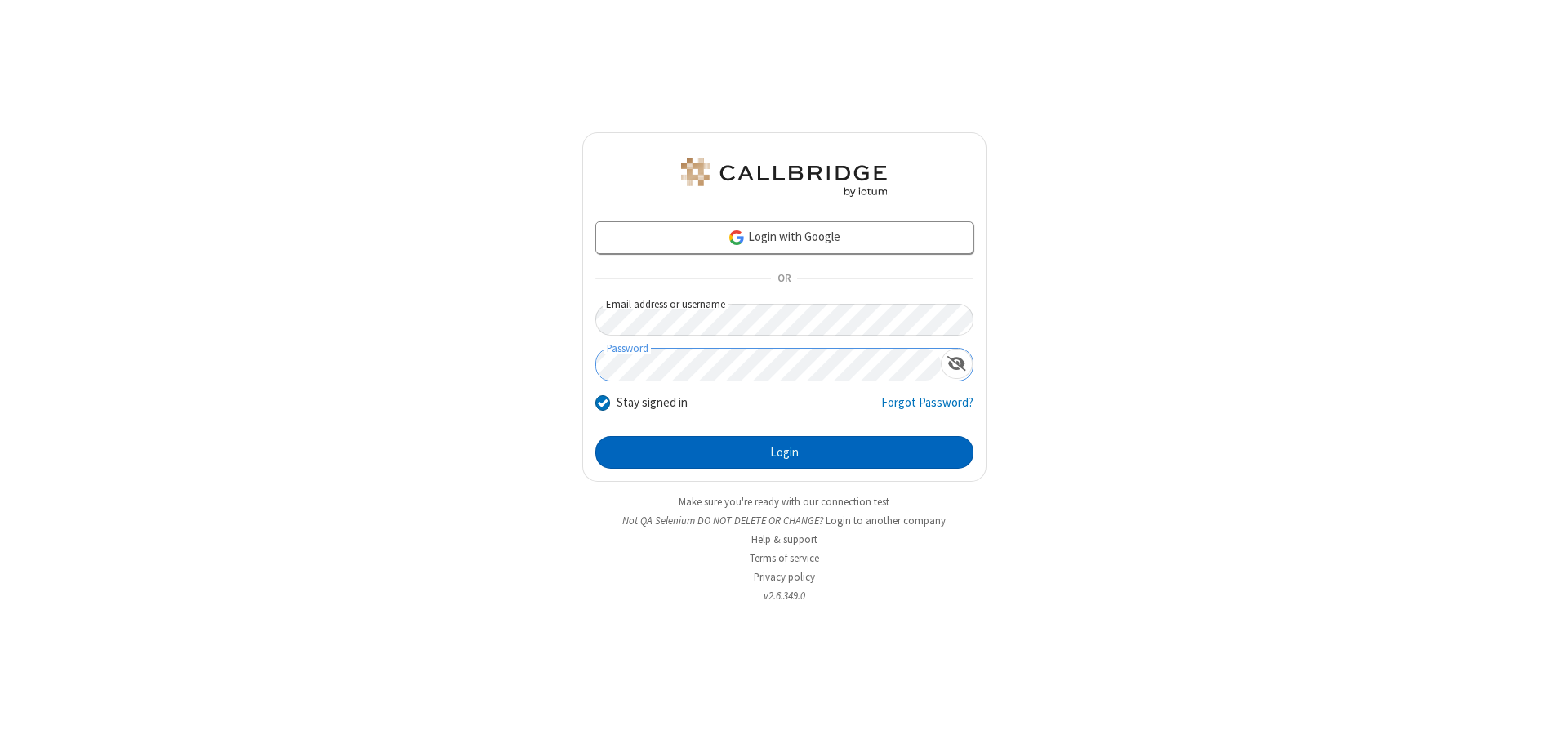
click at [784, 453] on button "Login" at bounding box center [784, 452] width 378 height 33
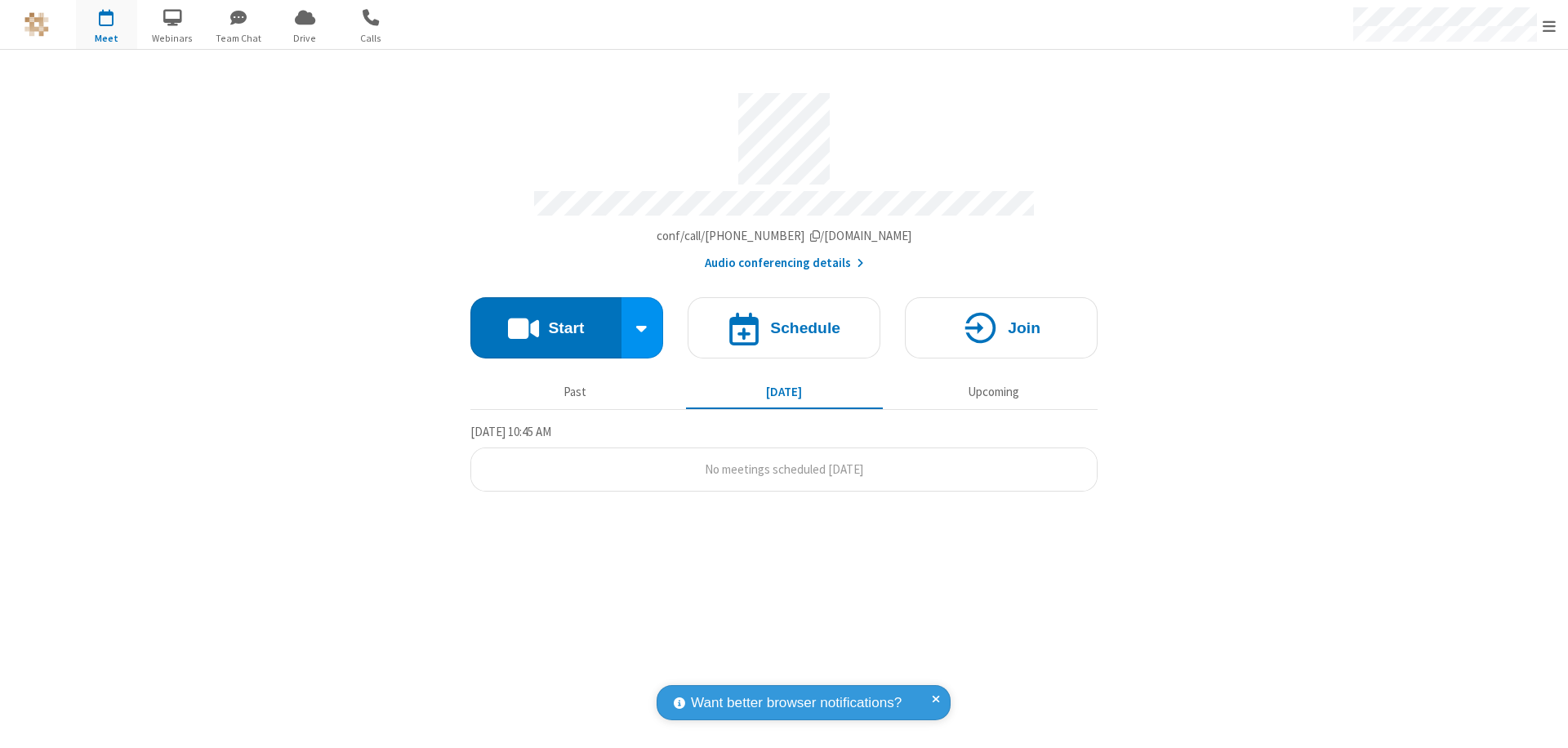
click at [1549, 25] on span "Open menu" at bounding box center [1549, 26] width 13 height 17
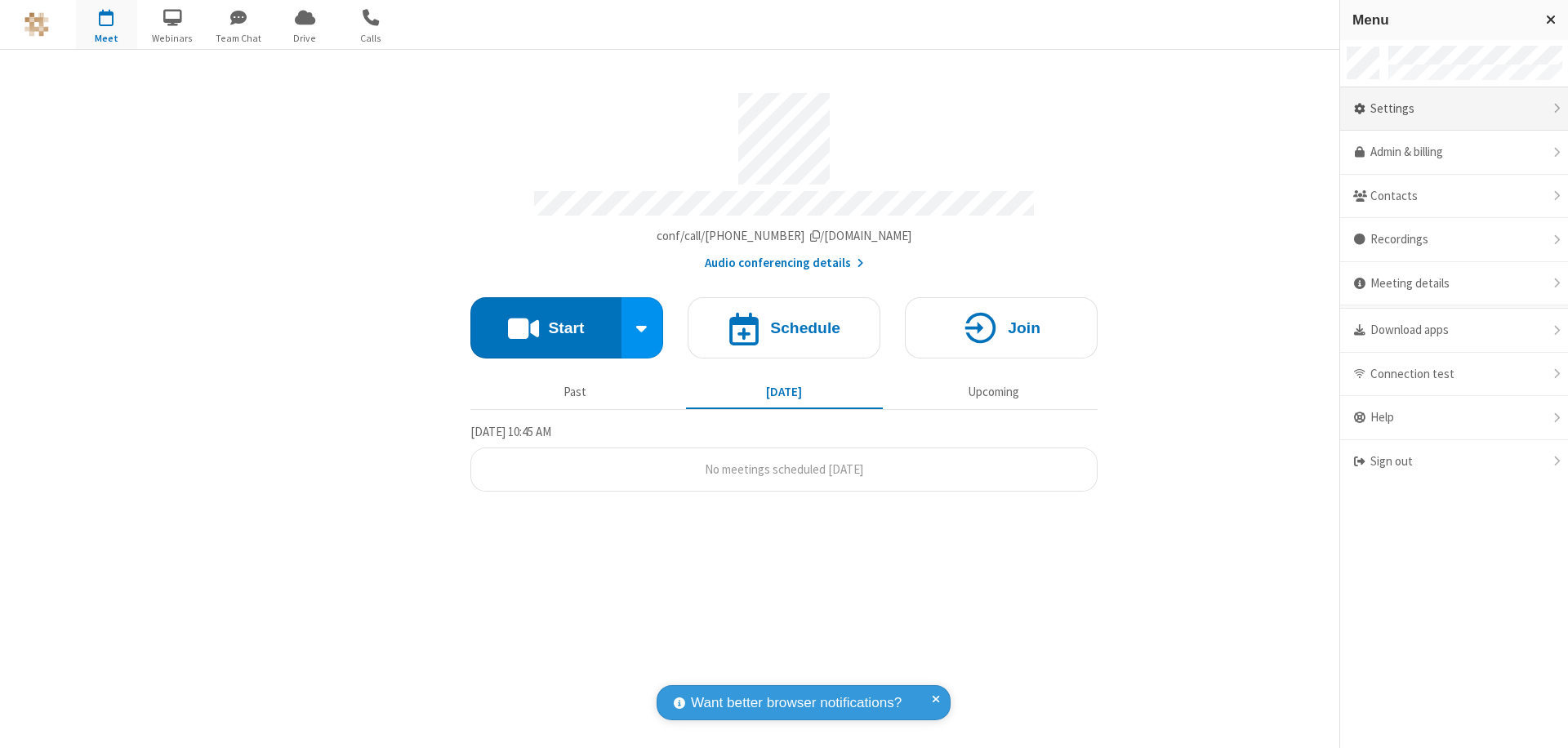
click at [1454, 109] on div "Settings" at bounding box center [1454, 109] width 228 height 44
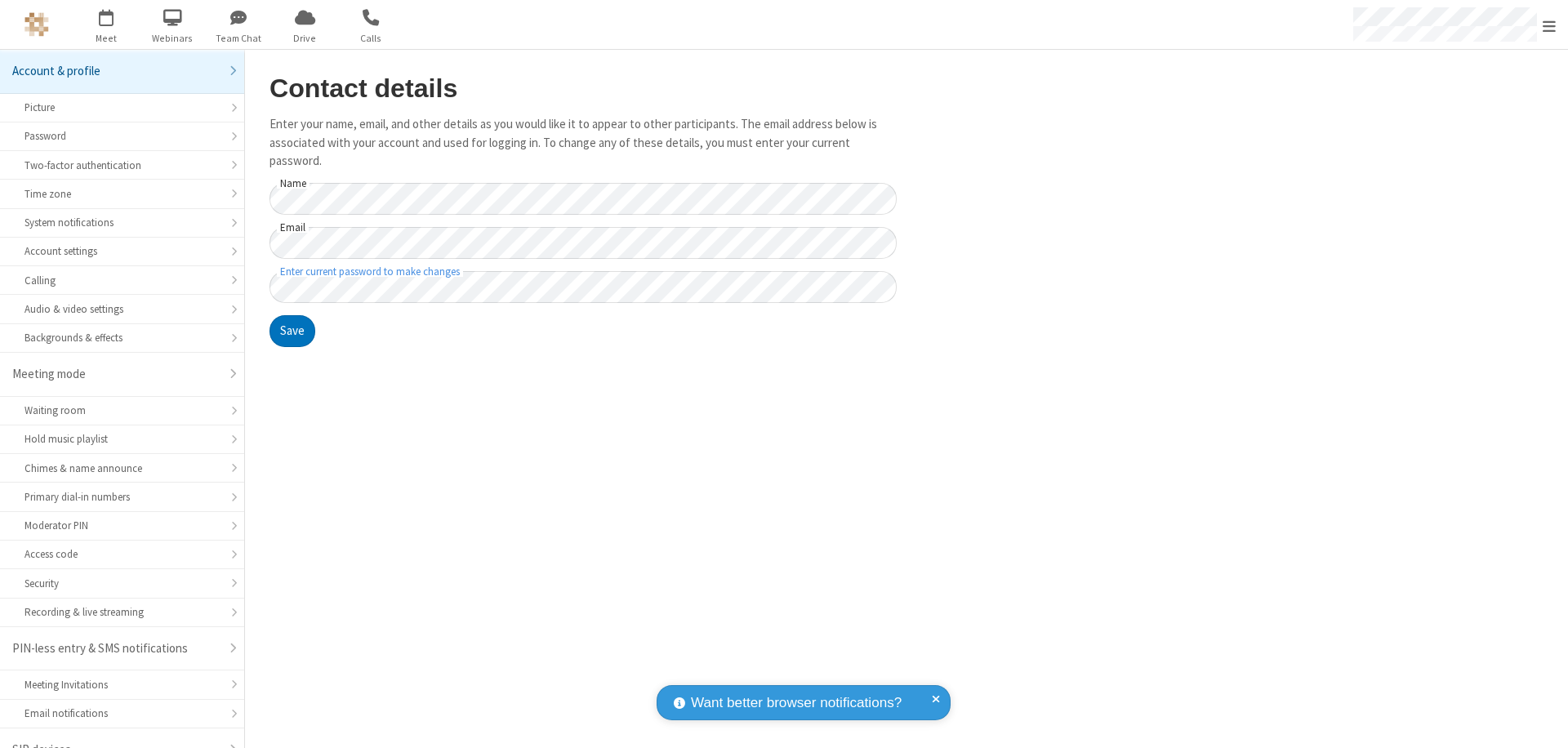
scroll to position [23, 0]
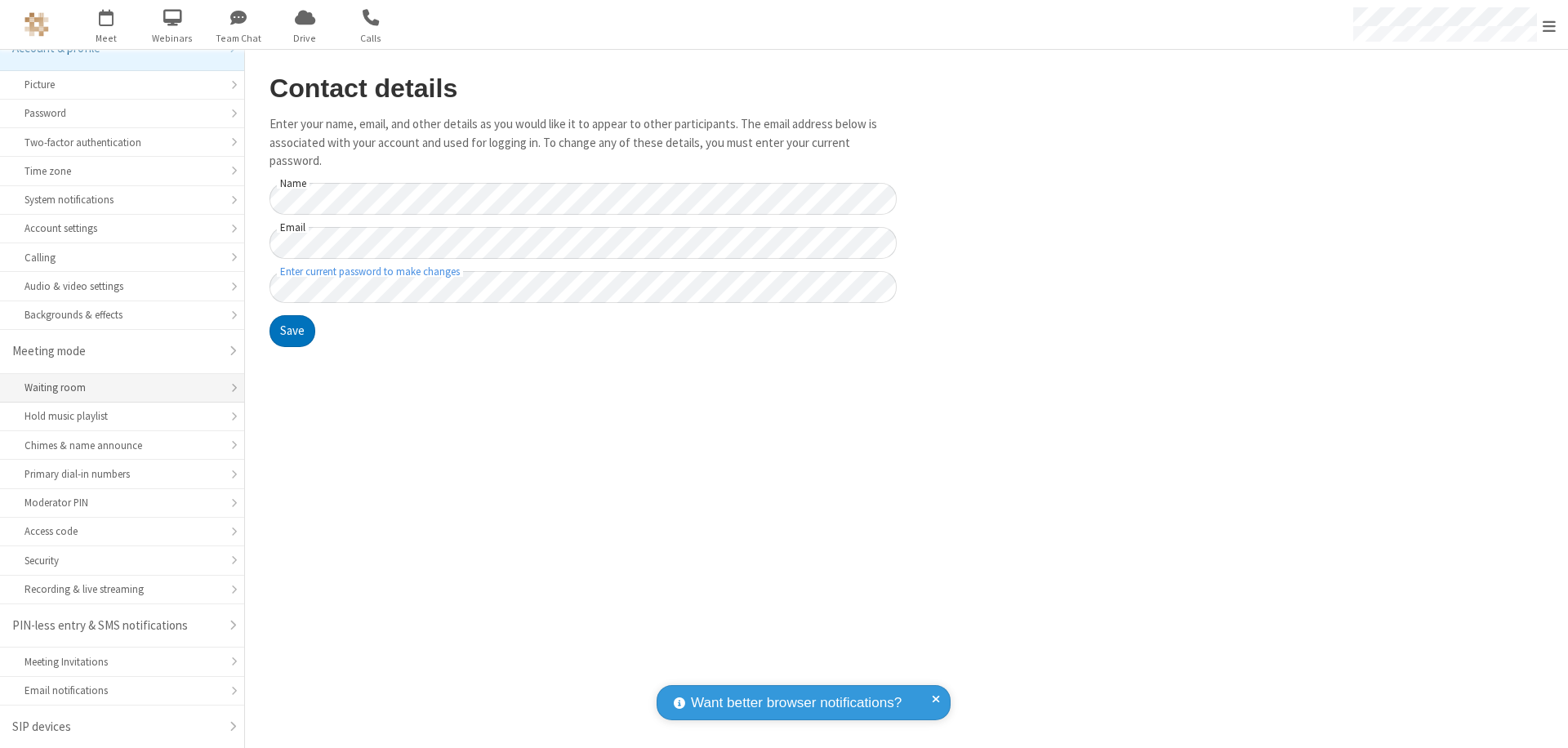
click at [116, 388] on div "Waiting room" at bounding box center [122, 388] width 196 height 16
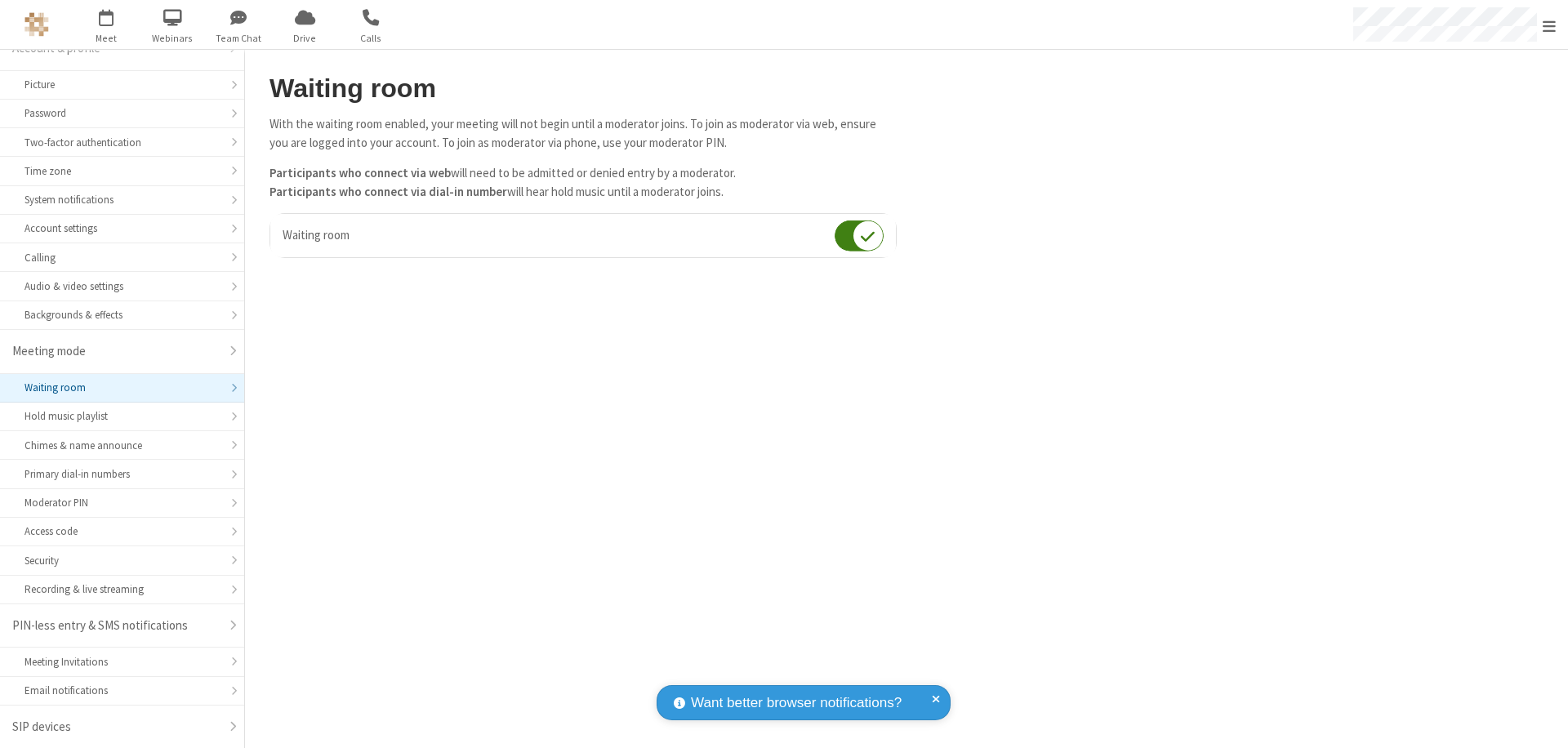
click at [859, 236] on input "checkbox" at bounding box center [859, 236] width 49 height 32
checkbox input "false"
click at [1549, 24] on span "Open menu" at bounding box center [1549, 26] width 13 height 17
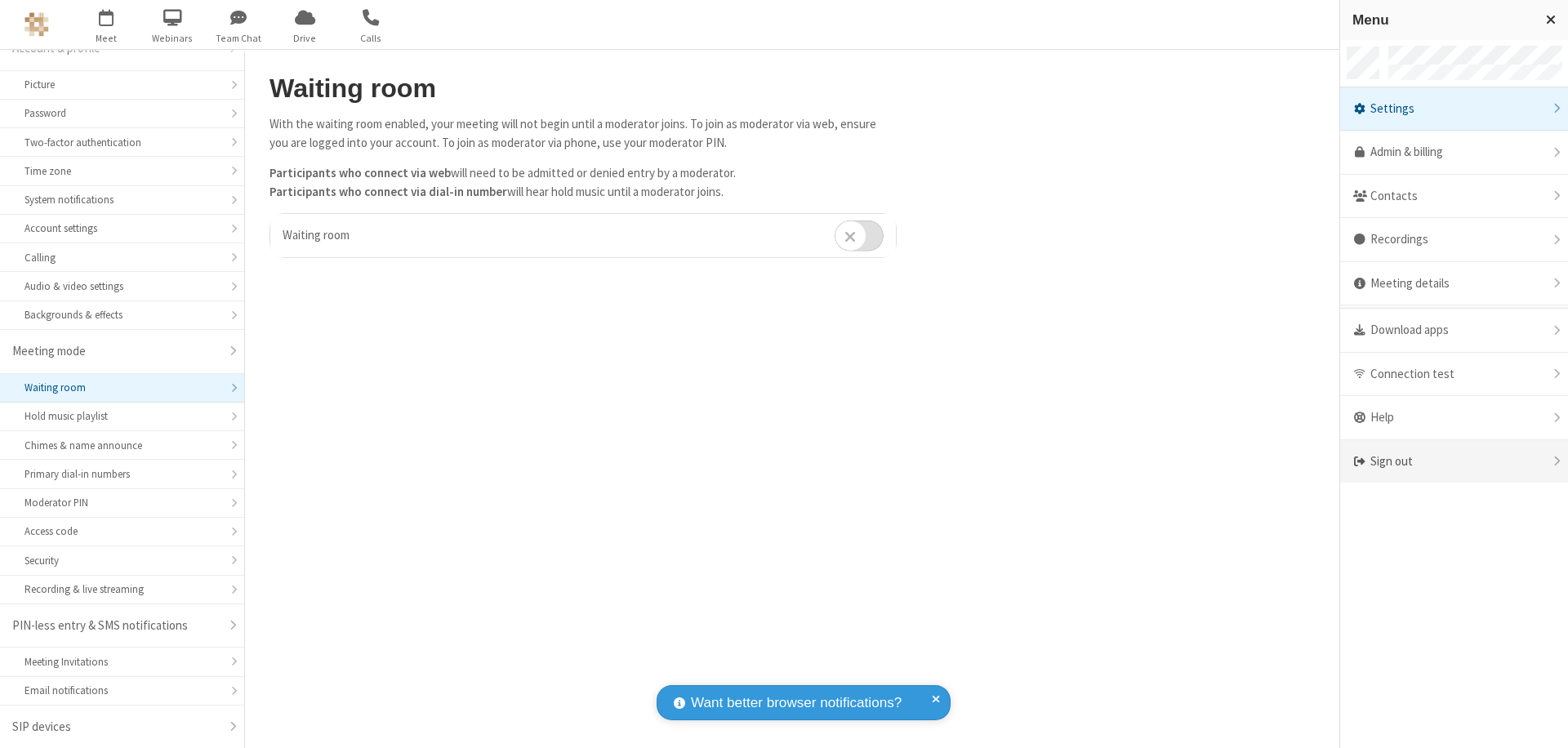
click at [1454, 461] on div "Sign out" at bounding box center [1454, 462] width 228 height 43
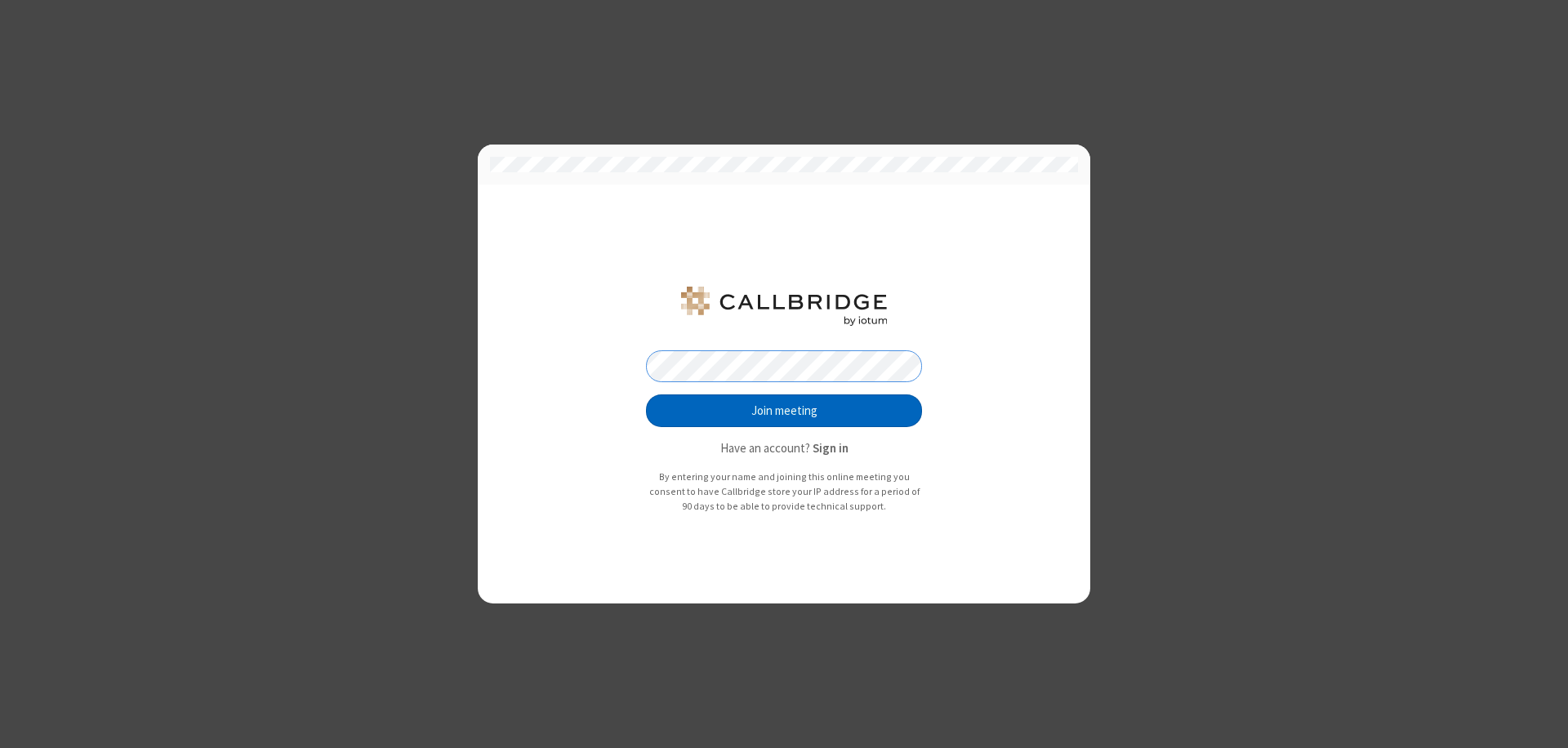
click at [784, 411] on button "Join meeting" at bounding box center [784, 410] width 276 height 33
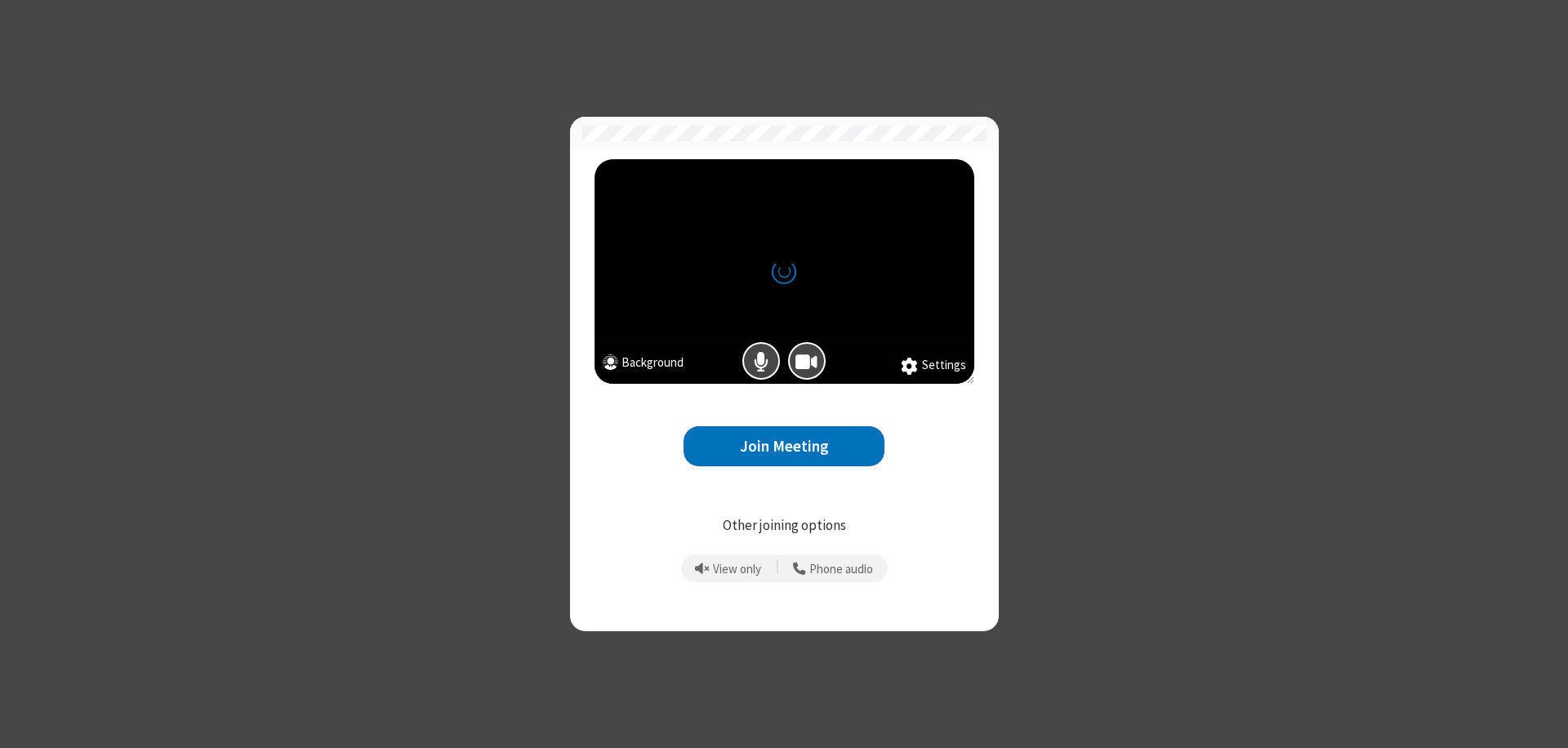
click at [784, 446] on button "Join Meeting" at bounding box center [784, 446] width 201 height 40
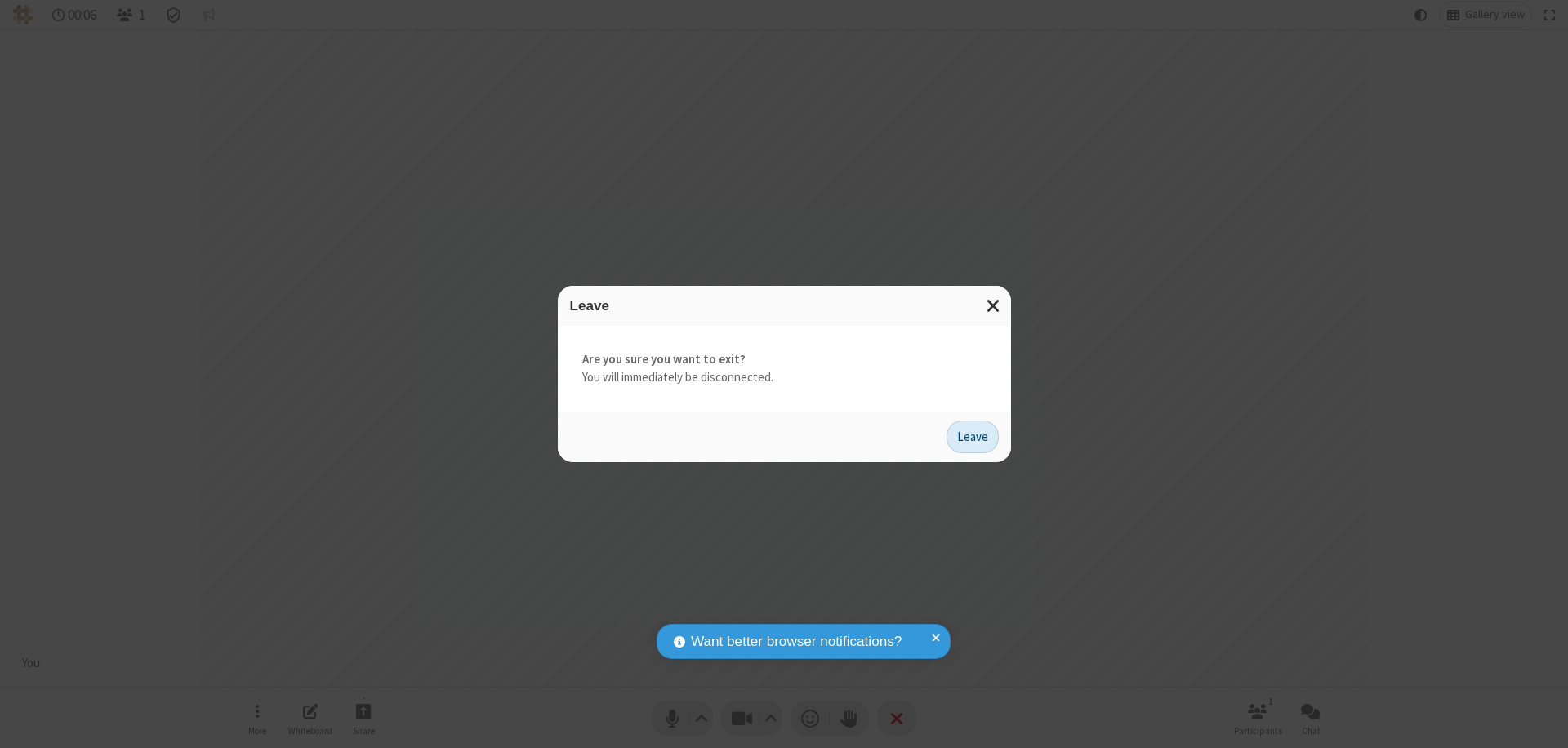
click at [973, 436] on button "Leave" at bounding box center [973, 437] width 52 height 33
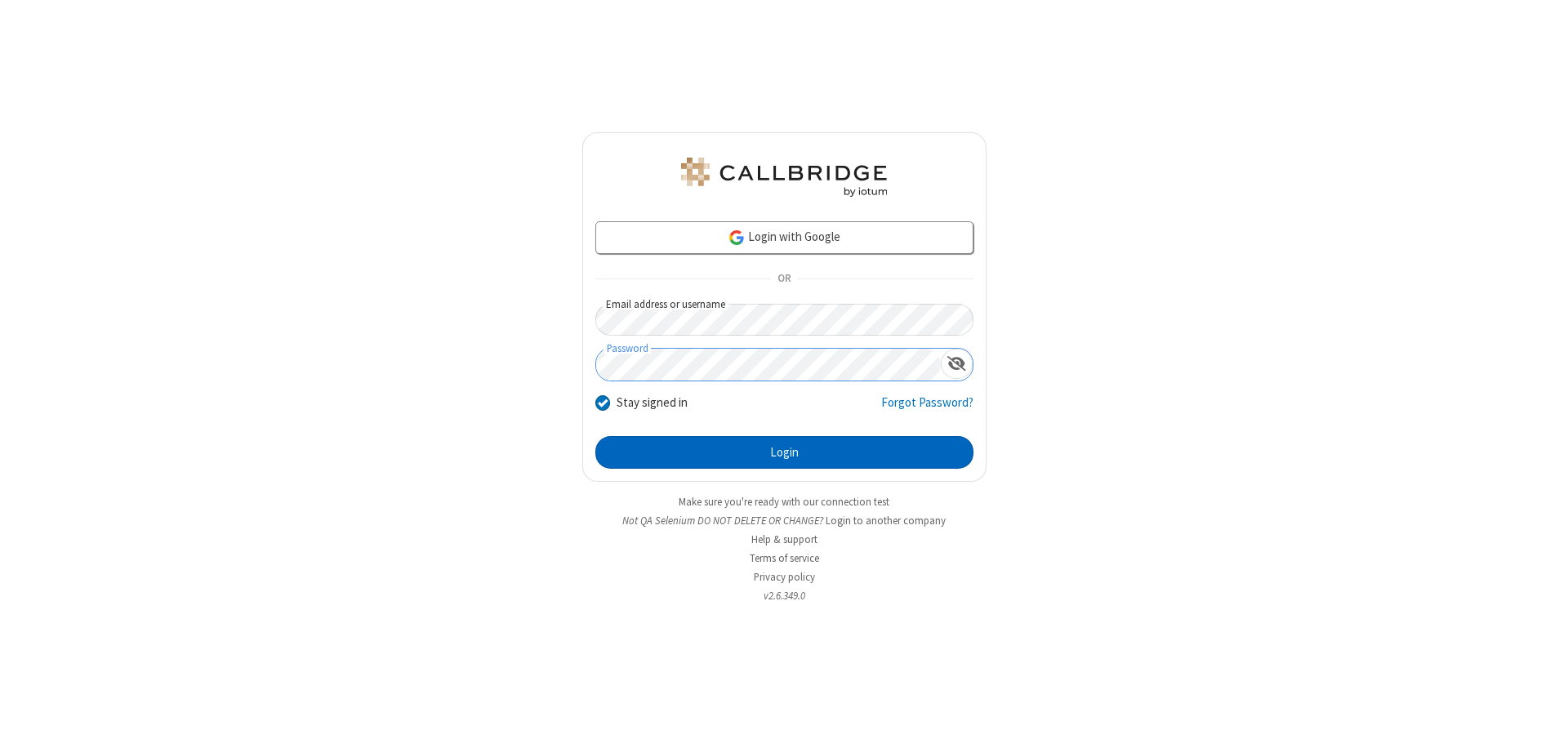
click at [784, 453] on button "Login" at bounding box center [784, 452] width 378 height 33
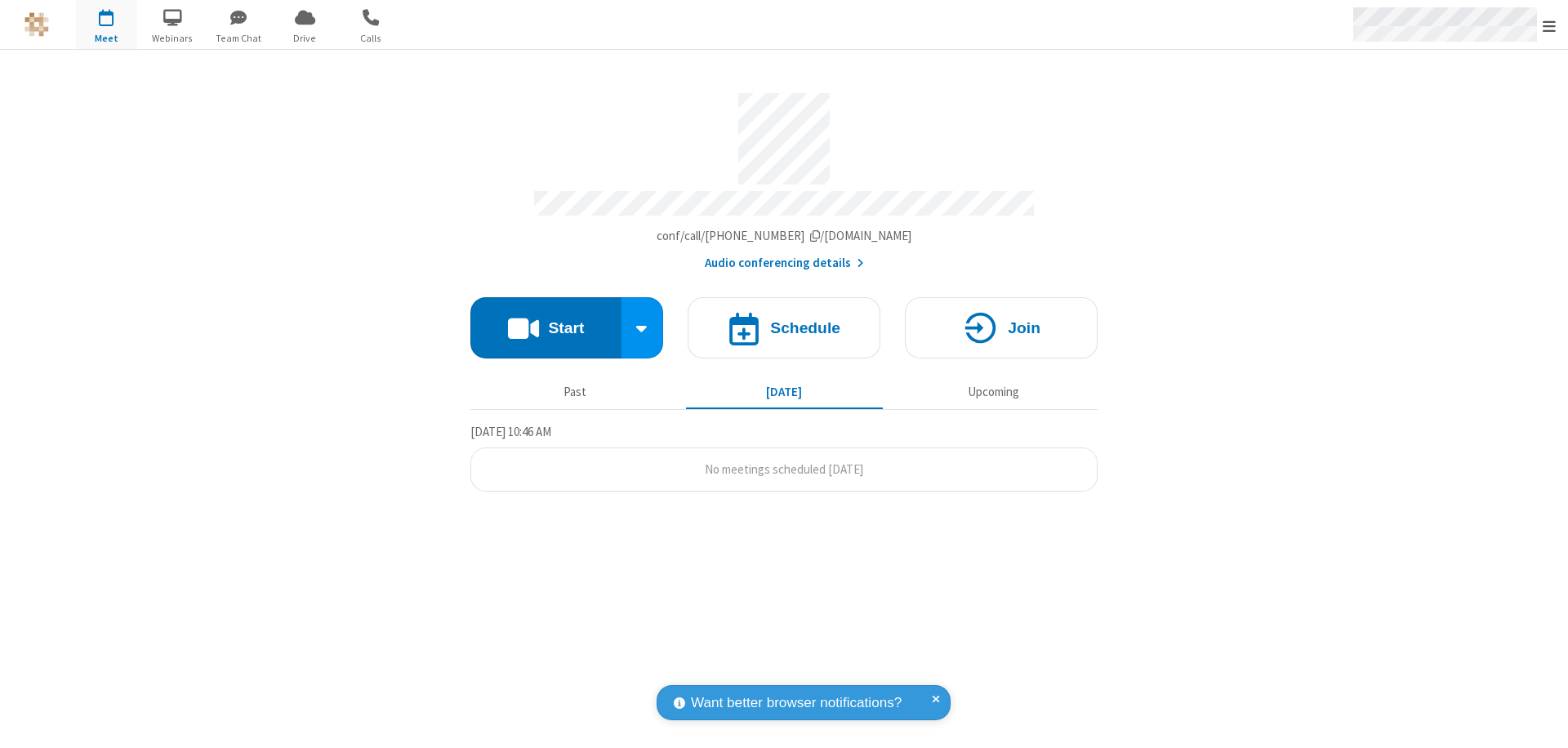
click at [1549, 25] on span "Open menu" at bounding box center [1549, 26] width 13 height 17
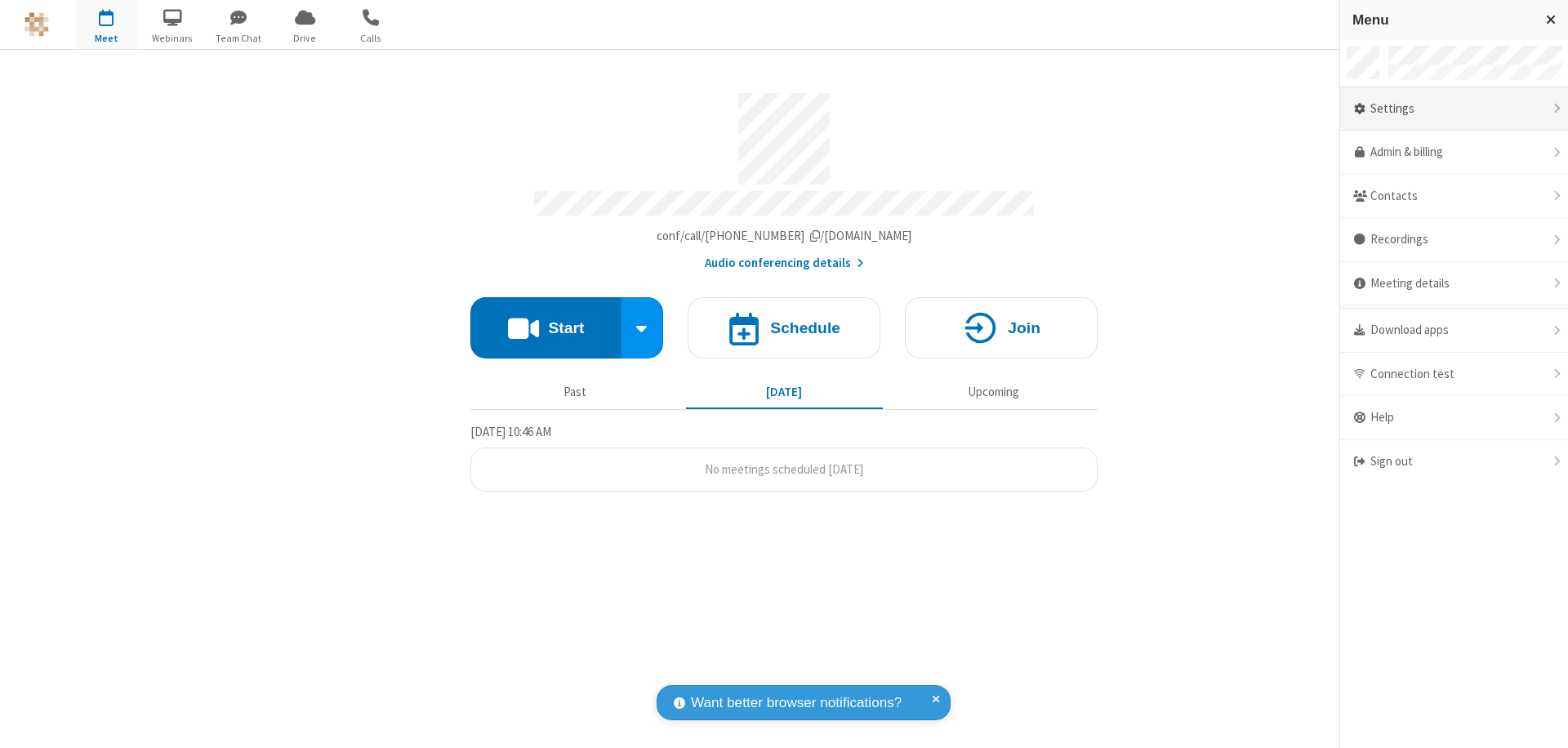
click at [1454, 109] on div "Settings" at bounding box center [1454, 109] width 228 height 44
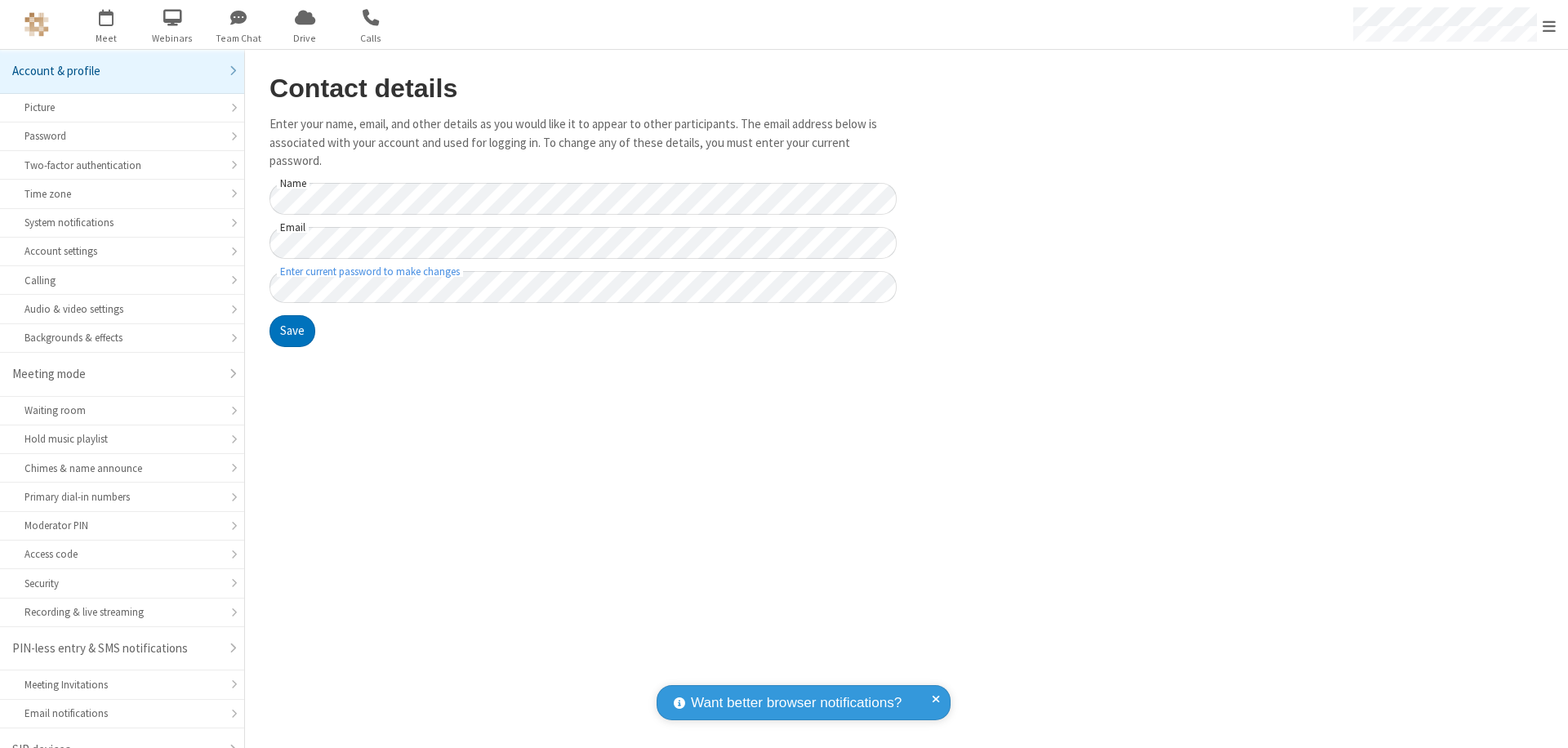
scroll to position [23, 0]
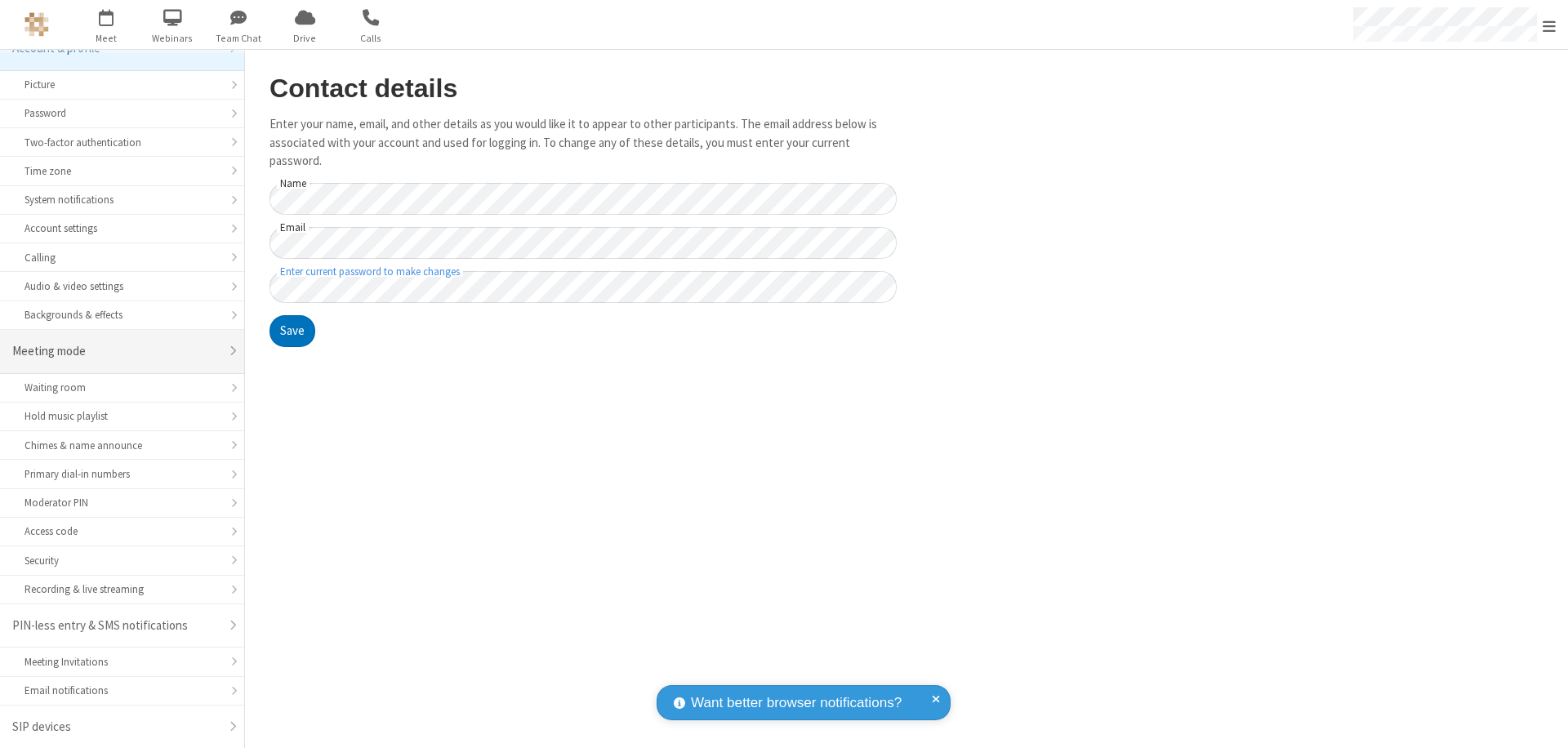
click at [116, 351] on div "Meeting mode" at bounding box center [116, 351] width 208 height 19
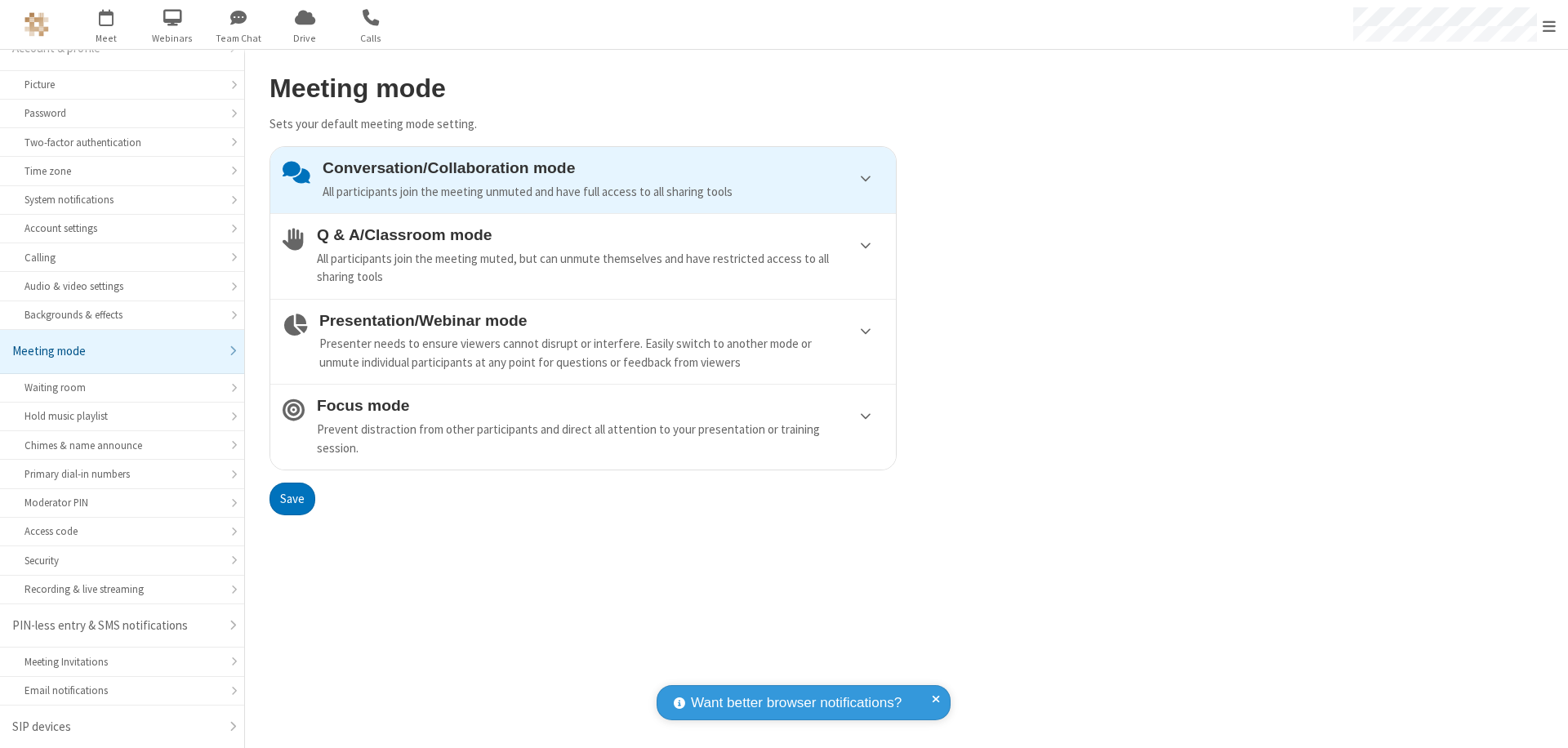
click at [583, 180] on div "Conversation/Collaboration mode All participants join the meeting unmuted and h…" at bounding box center [603, 180] width 561 height 42
click at [292, 498] on button "Save" at bounding box center [292, 498] width 46 height 33
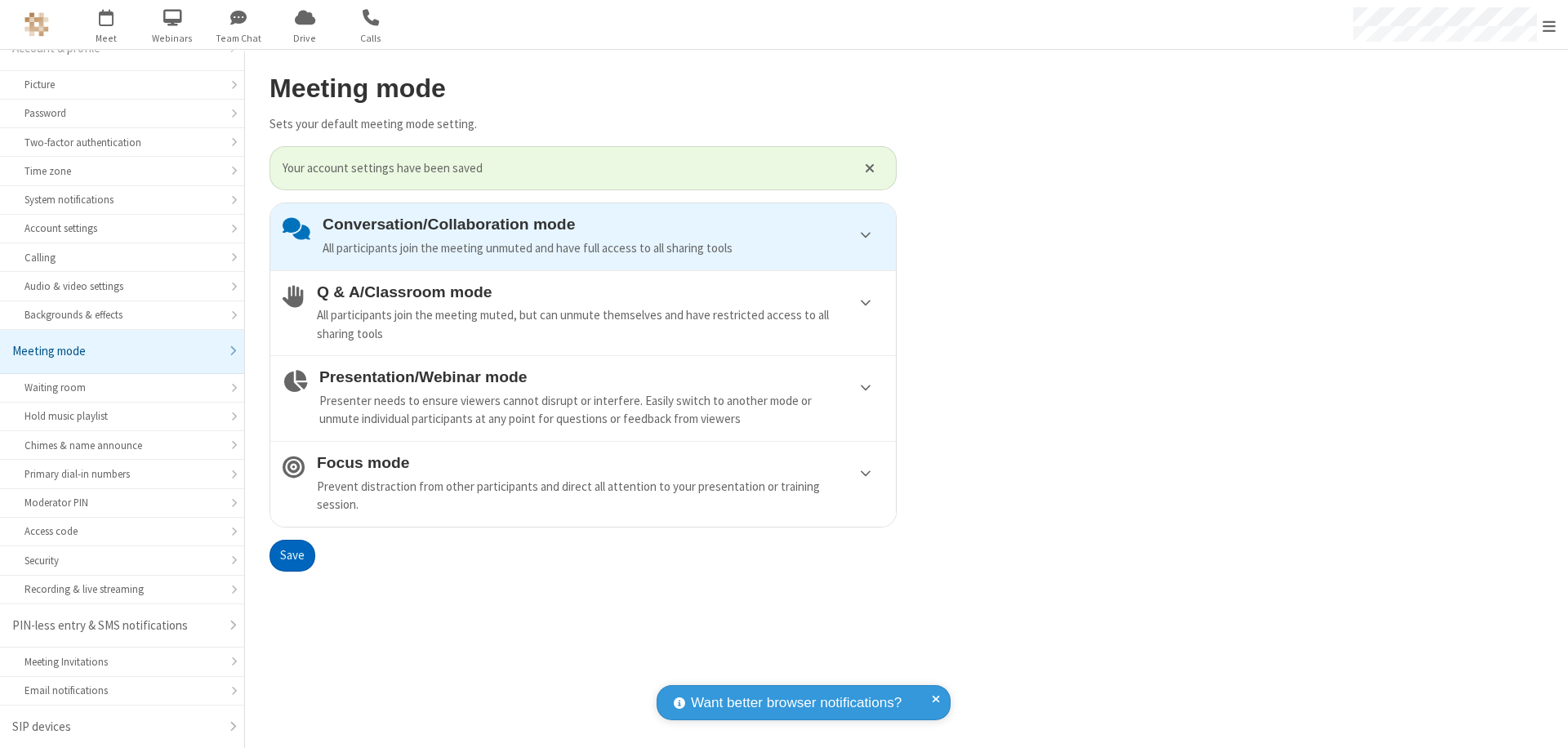
click at [1549, 24] on span "Open menu" at bounding box center [1549, 26] width 13 height 17
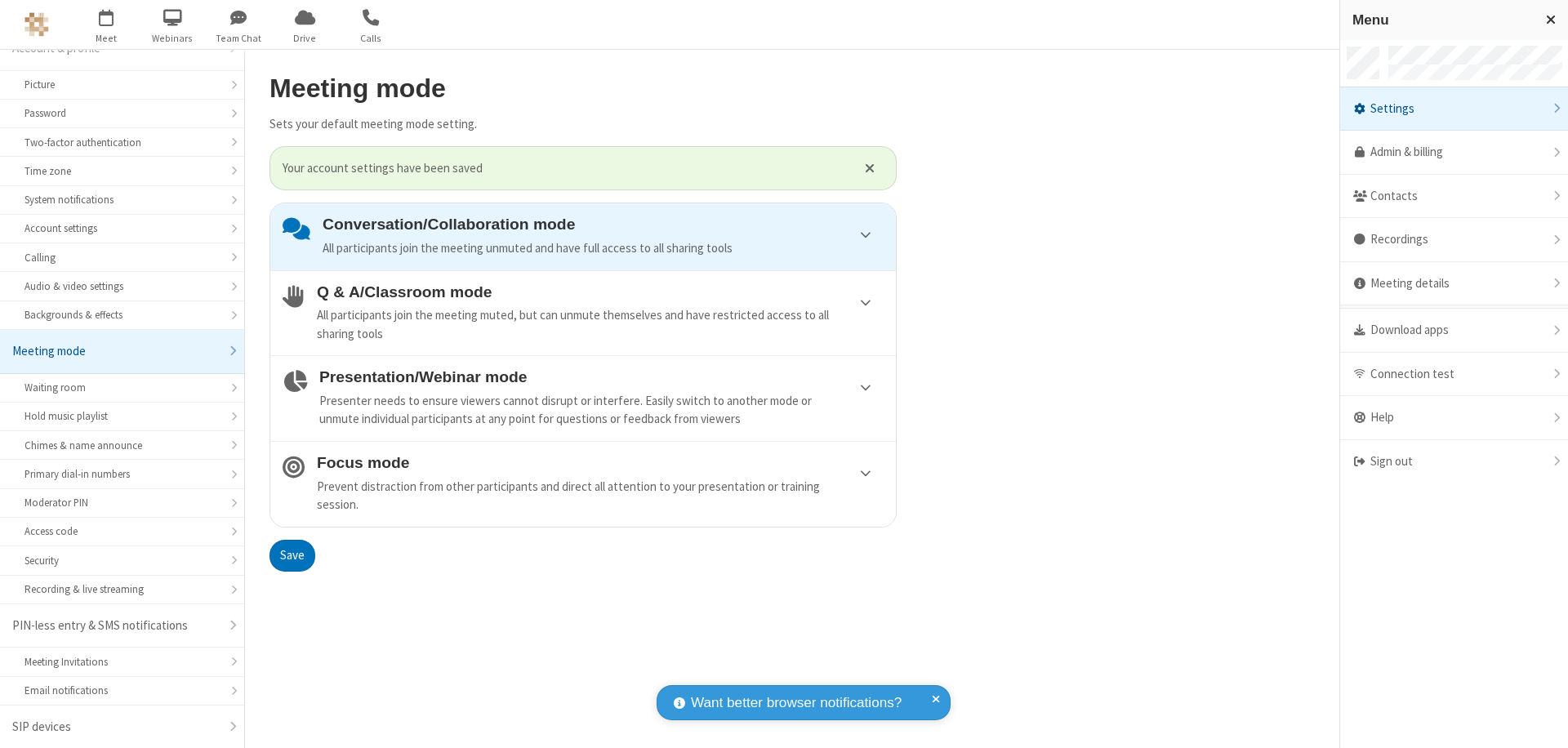
click at [1454, 461] on div "Sign out" at bounding box center [1454, 462] width 228 height 43
